Goal: Task Accomplishment & Management: Manage account settings

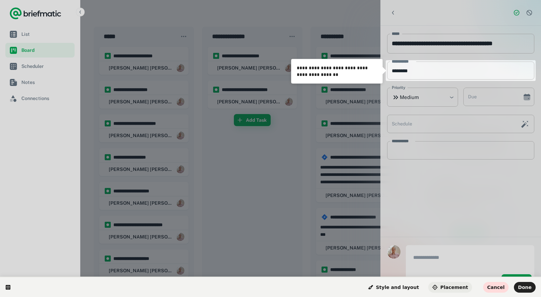
click at [459, 288] on span "Placement" at bounding box center [450, 287] width 36 height 5
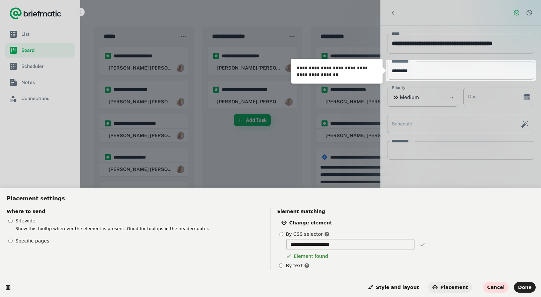
click at [340, 248] on input "**********" at bounding box center [350, 244] width 129 height 11
drag, startPoint x: 345, startPoint y: 245, endPoint x: 314, endPoint y: 242, distance: 30.6
click at [314, 242] on input "**********" at bounding box center [350, 244] width 129 height 11
click at [297, 222] on span "Change element" at bounding box center [306, 222] width 51 height 5
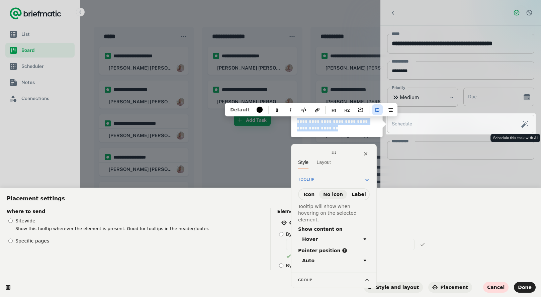
drag, startPoint x: 323, startPoint y: 129, endPoint x: 296, endPoint y: 119, distance: 28.3
click at [296, 119] on div "**********" at bounding box center [336, 125] width 91 height 24
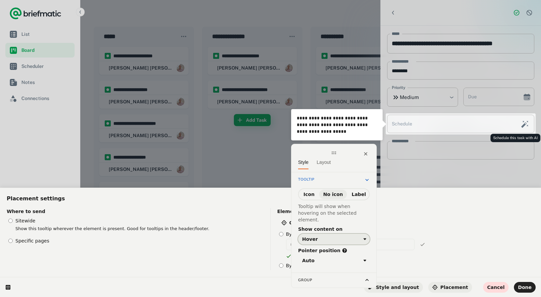
click at [366, 237] on icon "button" at bounding box center [364, 239] width 5 height 5
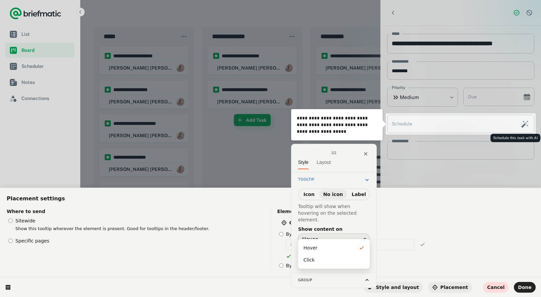
click at [341, 237] on div "Hover" at bounding box center [331, 239] width 59 height 5
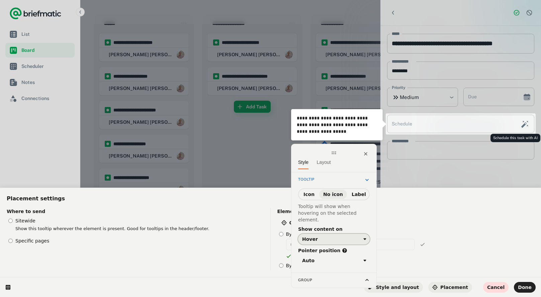
scroll to position [14, 0]
click at [329, 161] on span "Layout" at bounding box center [324, 162] width 14 height 5
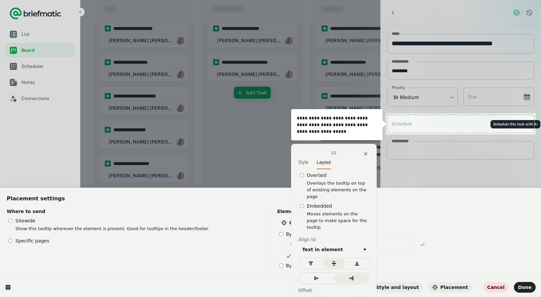
scroll to position [28, 0]
click at [441, 252] on div "**********" at bounding box center [364, 245] width 174 height 29
click at [305, 162] on span "Style" at bounding box center [303, 162] width 10 height 5
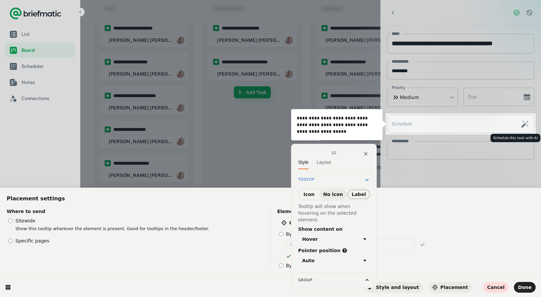
click at [358, 194] on span "Label" at bounding box center [359, 194] width 14 height 5
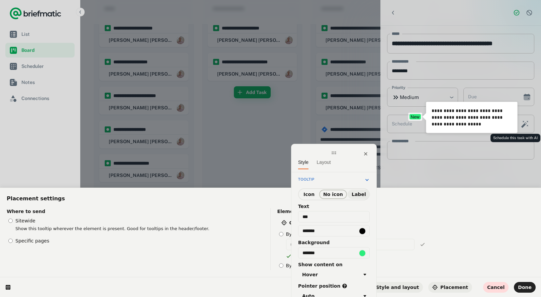
click at [332, 192] on span "No icon" at bounding box center [333, 194] width 20 height 5
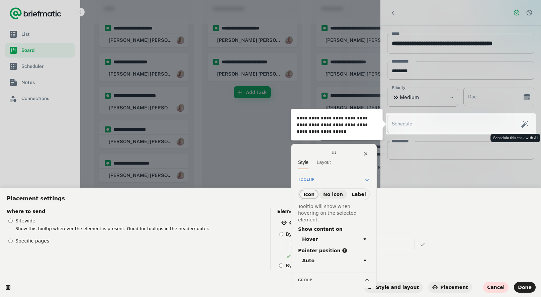
click at [311, 193] on span "Icon" at bounding box center [309, 194] width 11 height 5
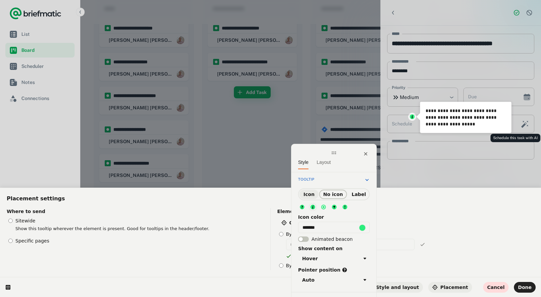
click at [333, 195] on span "No icon" at bounding box center [333, 194] width 20 height 5
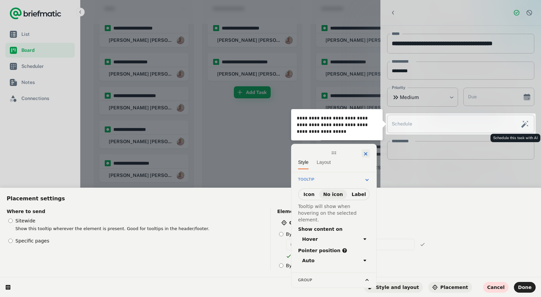
click at [365, 155] on icon at bounding box center [365, 153] width 5 height 5
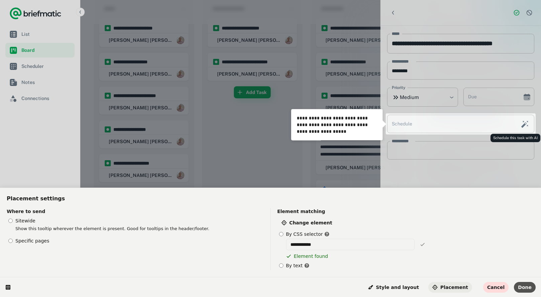
click at [524, 287] on span "Done" at bounding box center [525, 287] width 14 height 5
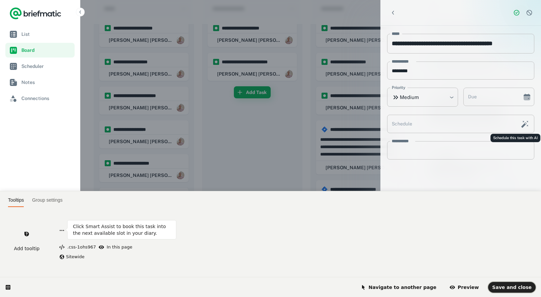
click at [524, 287] on span "Save and close" at bounding box center [511, 287] width 39 height 5
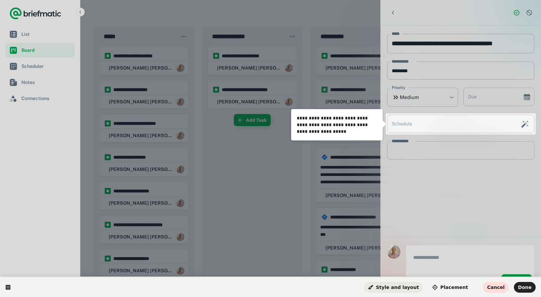
click at [402, 289] on span "Style and layout" at bounding box center [393, 287] width 51 height 5
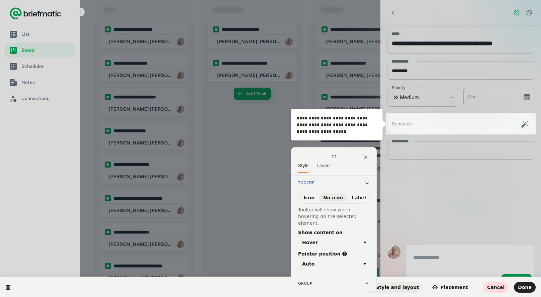
scroll to position [27, 0]
click at [368, 281] on icon at bounding box center [366, 283] width 5 height 5
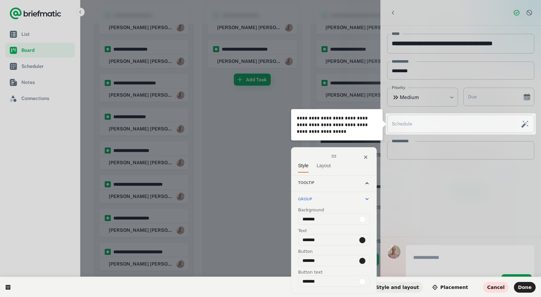
scroll to position [48, 0]
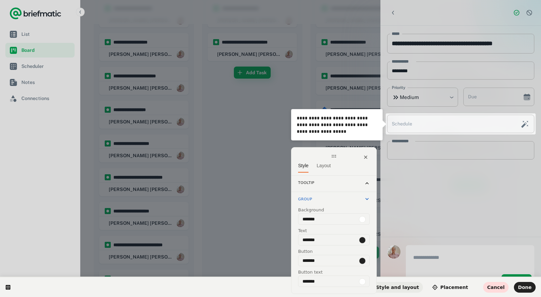
click at [367, 197] on icon at bounding box center [366, 198] width 5 height 5
click at [367, 199] on icon at bounding box center [366, 199] width 3 height 2
click at [304, 199] on span "Group" at bounding box center [305, 199] width 14 height 7
click at [305, 178] on div "Tooltip" at bounding box center [334, 184] width 80 height 16
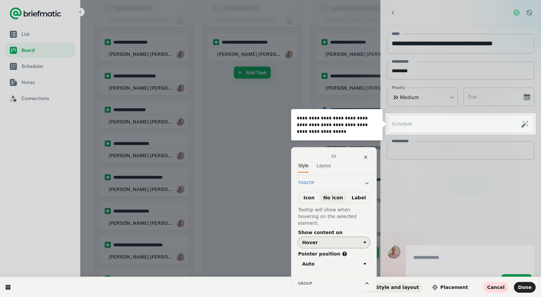
click at [365, 240] on icon "button" at bounding box center [364, 242] width 5 height 5
click at [336, 251] on div "Hover" at bounding box center [330, 251] width 52 height 7
click at [325, 165] on span "Layout" at bounding box center [324, 165] width 14 height 5
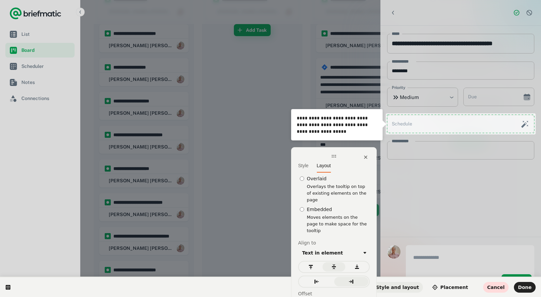
scroll to position [90, 0]
click at [7, 287] on icon at bounding box center [7, 287] width 5 height 5
click at [367, 157] on icon at bounding box center [365, 157] width 5 height 5
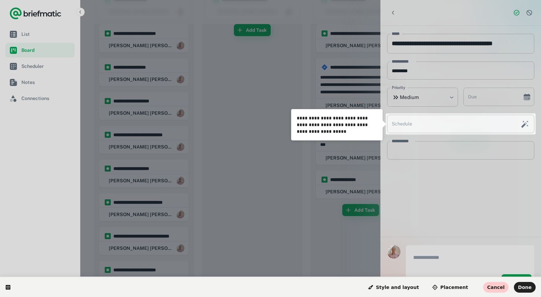
click at [500, 288] on span "Cancel" at bounding box center [495, 287] width 17 height 5
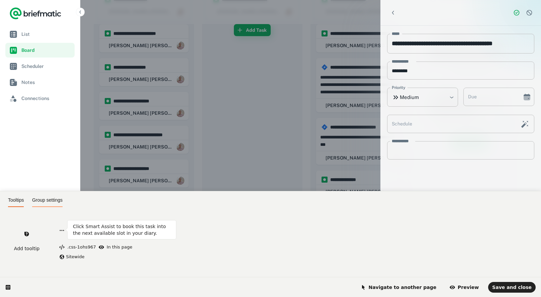
click at [46, 197] on div "Group settings" at bounding box center [47, 200] width 30 height 13
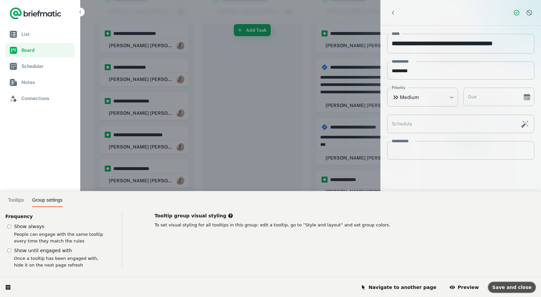
click at [516, 288] on span "Save and close" at bounding box center [511, 287] width 39 height 5
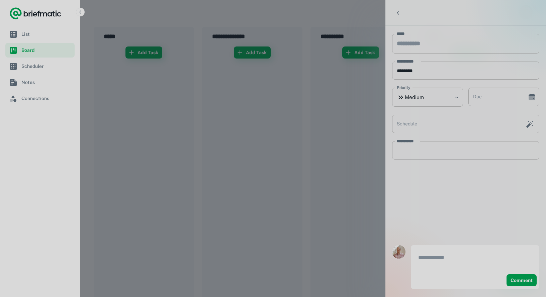
type input "**********"
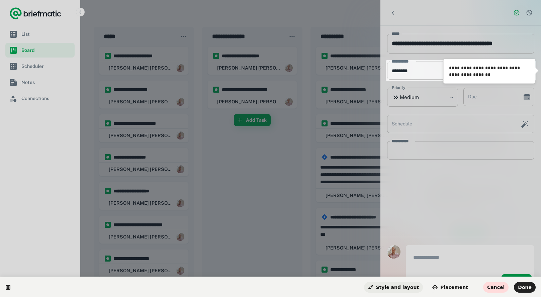
click at [418, 286] on span "Style and layout" at bounding box center [393, 287] width 51 height 5
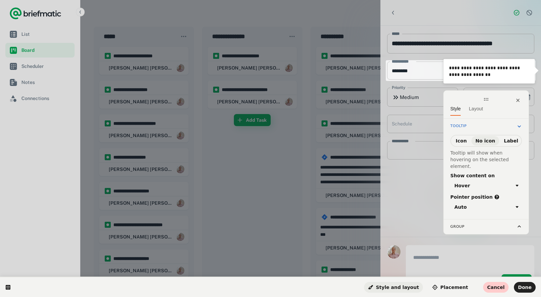
click at [504, 288] on span "Cancel" at bounding box center [495, 287] width 17 height 5
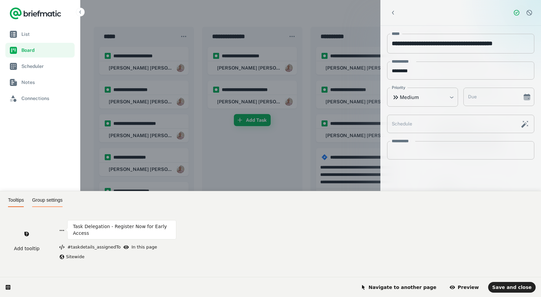
click at [46, 199] on span "Group settings" at bounding box center [47, 199] width 30 height 5
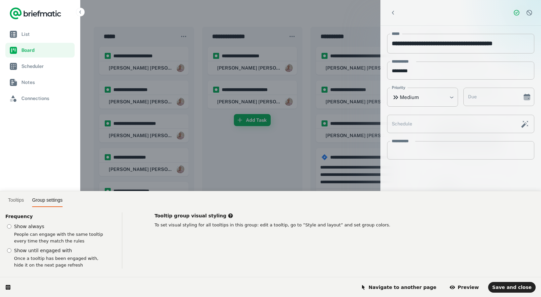
click at [33, 252] on label "Show until engaged with" at bounding box center [60, 251] width 92 height 8
click at [524, 286] on span "Save and close" at bounding box center [511, 287] width 39 height 5
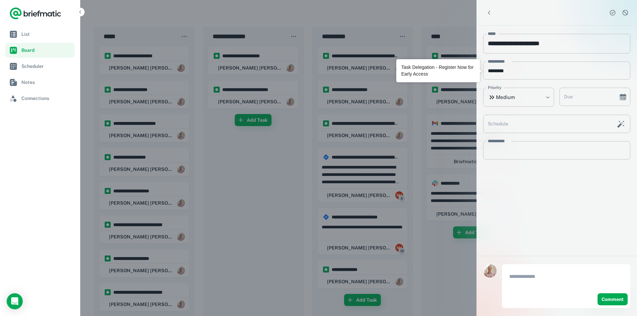
click at [450, 70] on div "Task Delegation - Register Now for Early Access" at bounding box center [439, 70] width 74 height 13
click at [537, 197] on div "**********" at bounding box center [557, 141] width 161 height 230
click at [350, 101] on div at bounding box center [318, 158] width 637 height 316
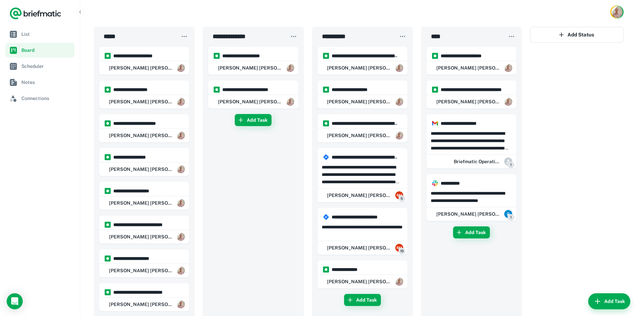
click at [350, 101] on div "[PERSON_NAME] [PERSON_NAME]" at bounding box center [363, 101] width 90 height 13
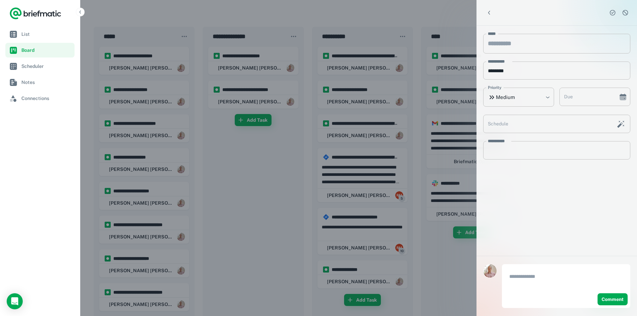
type input "**********"
click at [346, 11] on div at bounding box center [318, 158] width 637 height 316
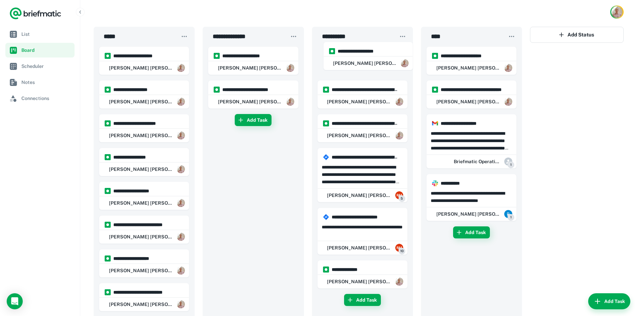
drag, startPoint x: 346, startPoint y: 99, endPoint x: 351, endPoint y: 54, distance: 45.5
